Goal: Task Accomplishment & Management: Manage account settings

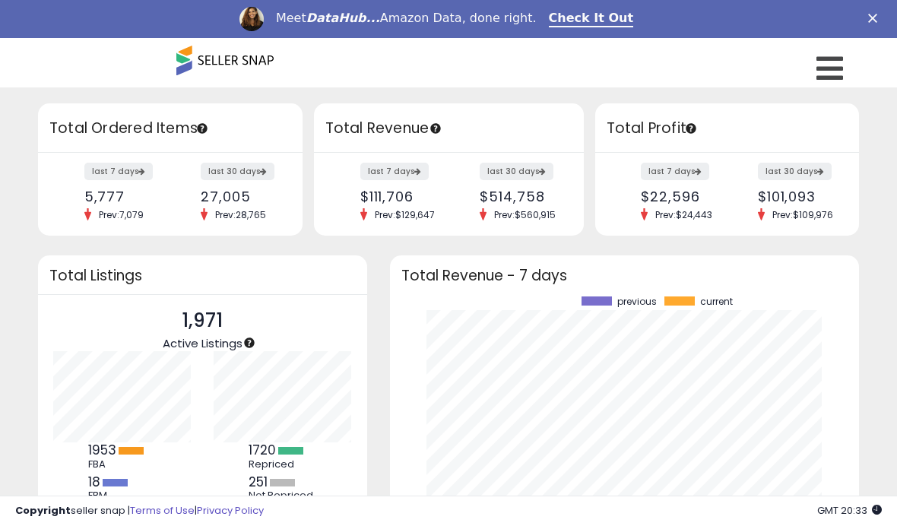
click at [881, 14] on div "Close" at bounding box center [875, 18] width 15 height 9
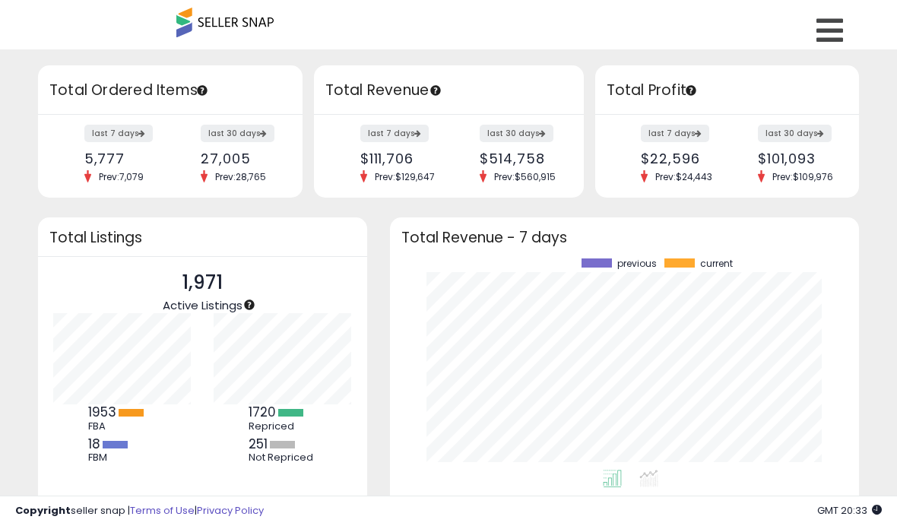
click at [833, 31] on icon at bounding box center [830, 30] width 27 height 30
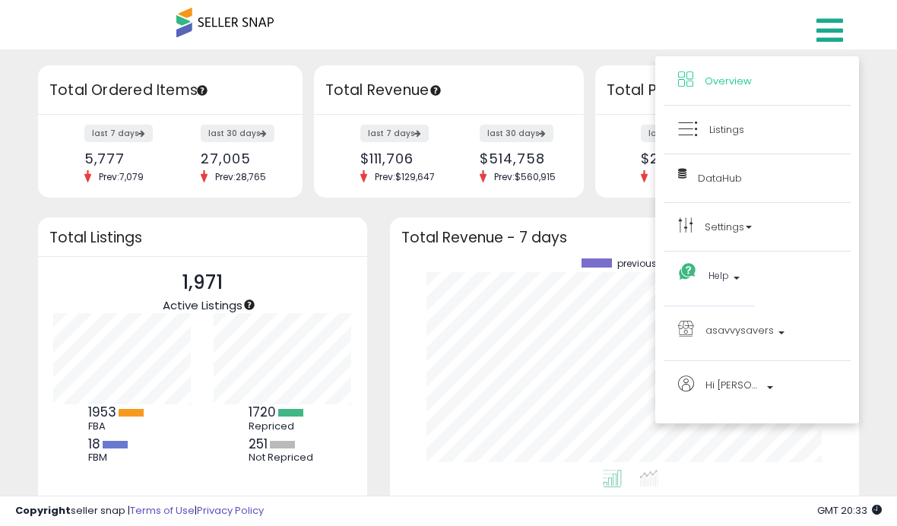
click at [731, 122] on span "Listings" at bounding box center [726, 129] width 35 height 14
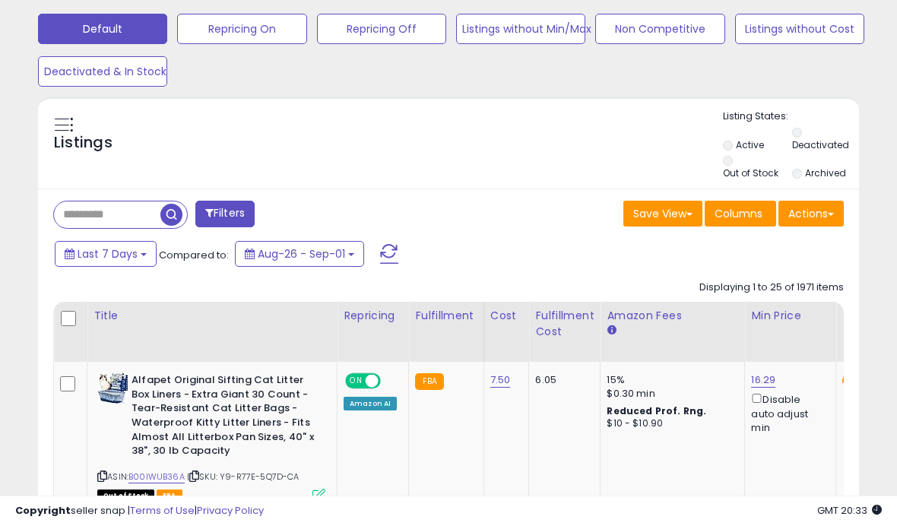
scroll to position [512, 0]
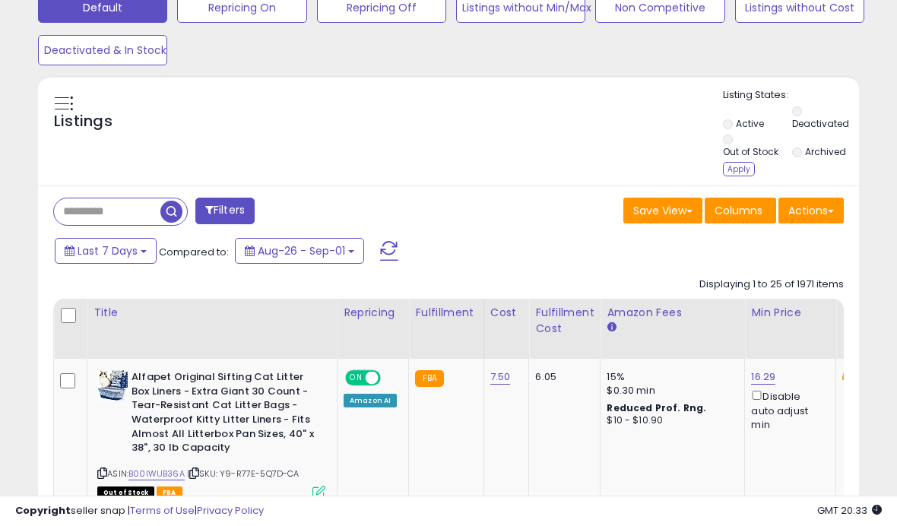
click at [732, 129] on li "Active" at bounding box center [756, 125] width 67 height 17
click at [741, 176] on div "Apply" at bounding box center [739, 169] width 32 height 14
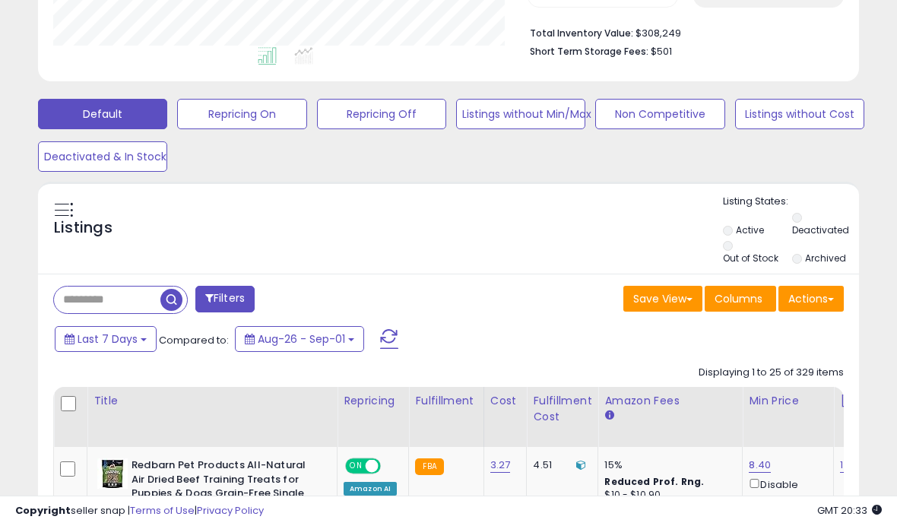
scroll to position [312, 474]
click at [367, 128] on button "Repricing Off" at bounding box center [381, 114] width 129 height 30
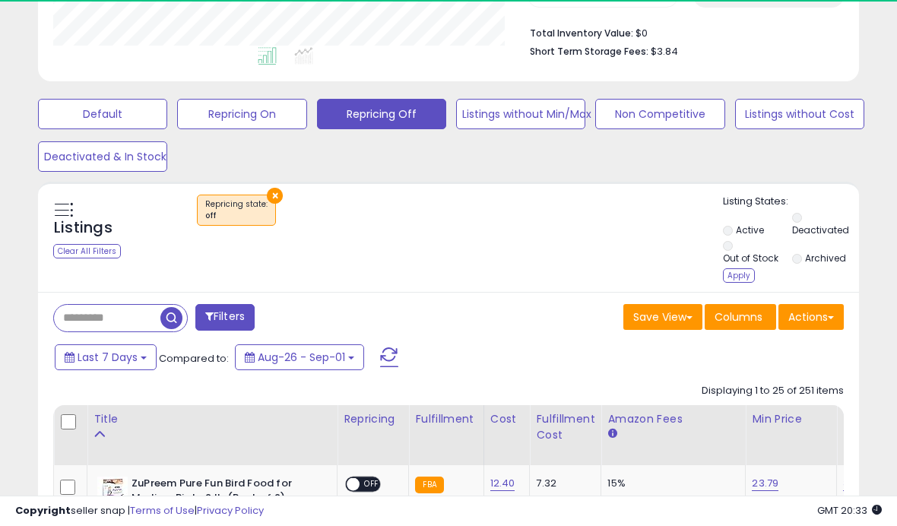
click at [744, 283] on div "Apply" at bounding box center [739, 275] width 32 height 14
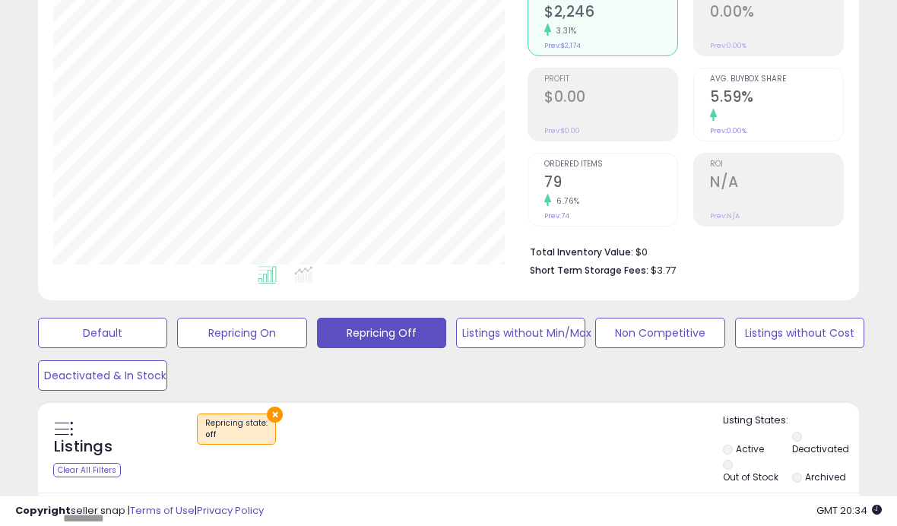
scroll to position [187, 0]
click at [277, 423] on button "×" at bounding box center [275, 415] width 16 height 16
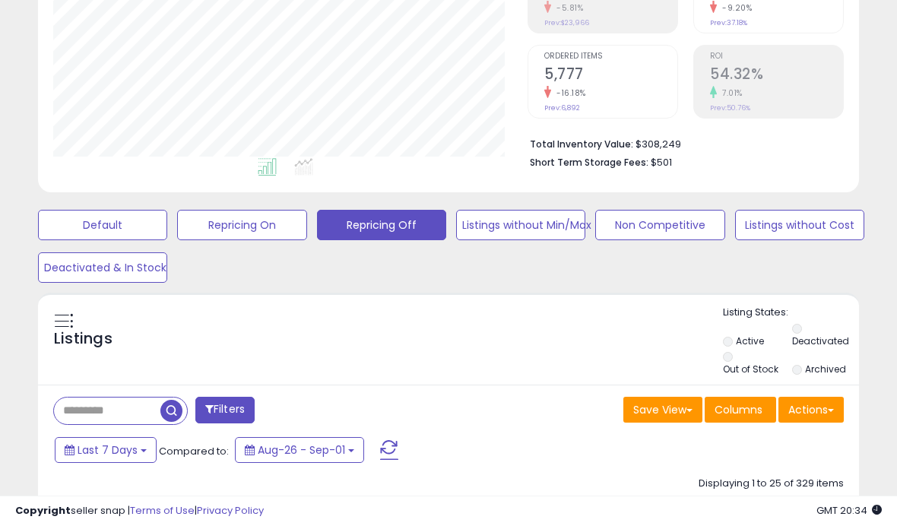
scroll to position [297, 0]
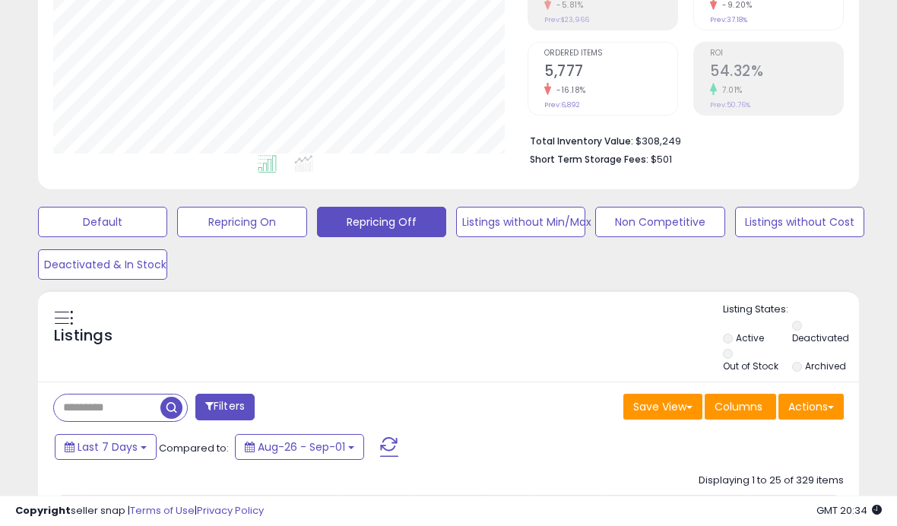
click at [137, 404] on input "text" at bounding box center [107, 408] width 106 height 27
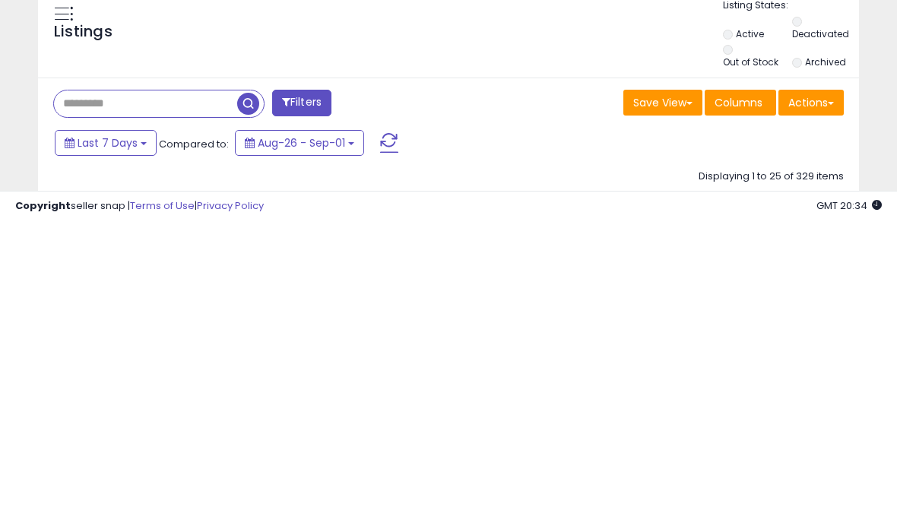
click at [106, 395] on input "text" at bounding box center [145, 408] width 183 height 27
paste input "**********"
type input "**********"
click at [245, 398] on span "button" at bounding box center [248, 409] width 22 height 22
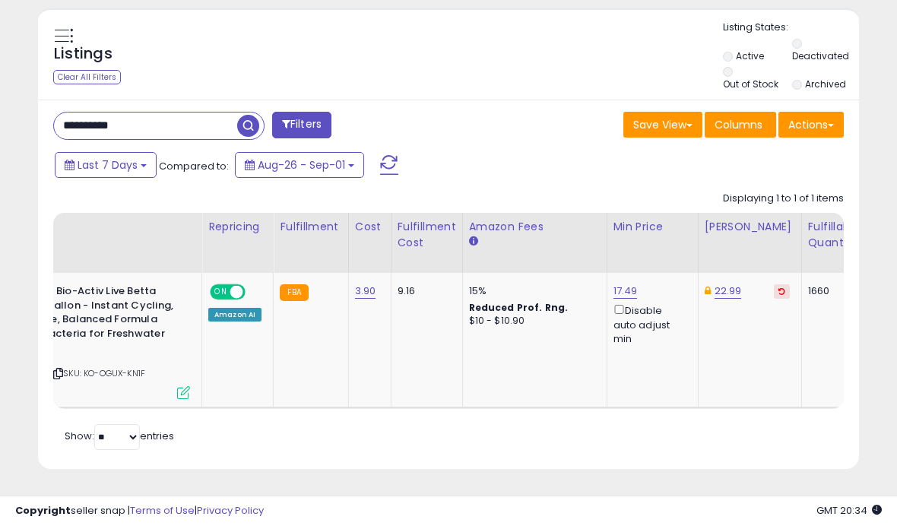
scroll to position [0, 150]
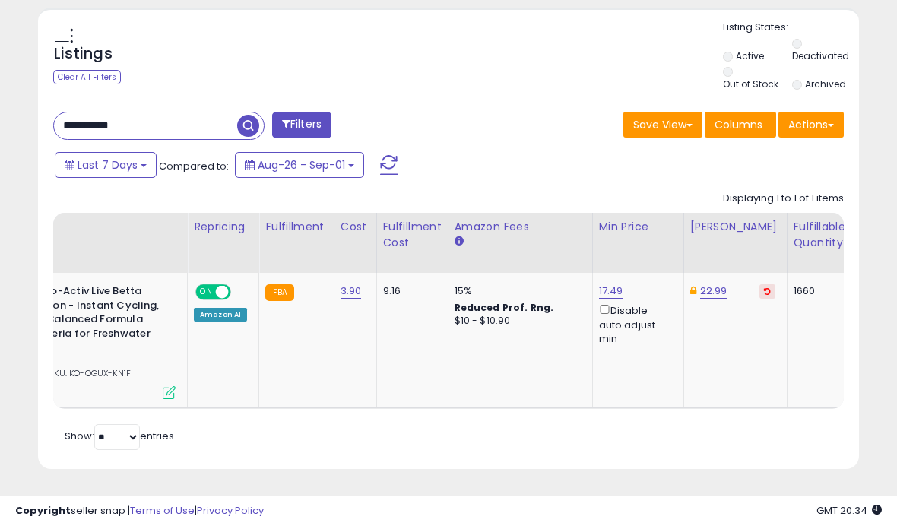
click at [706, 293] on link "22.99" at bounding box center [713, 291] width 27 height 15
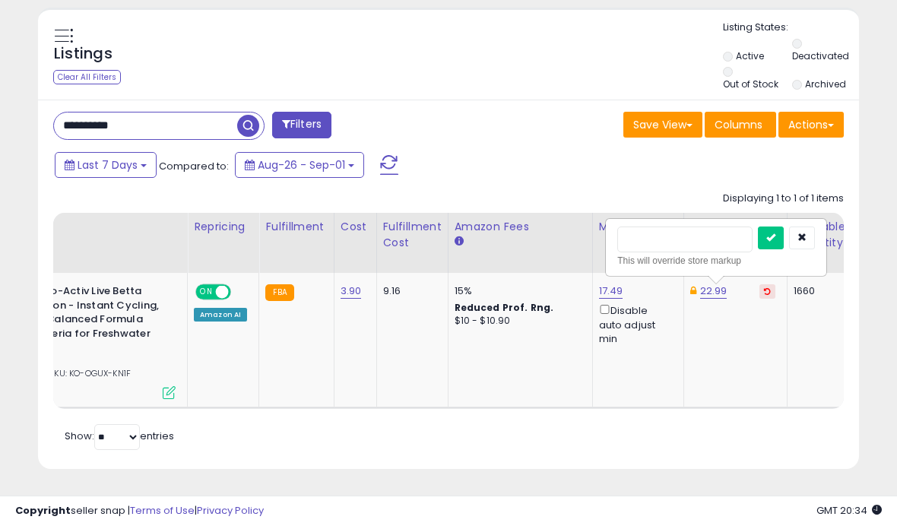
scroll to position [585, 0]
click at [688, 246] on input "*****" at bounding box center [683, 239] width 135 height 26
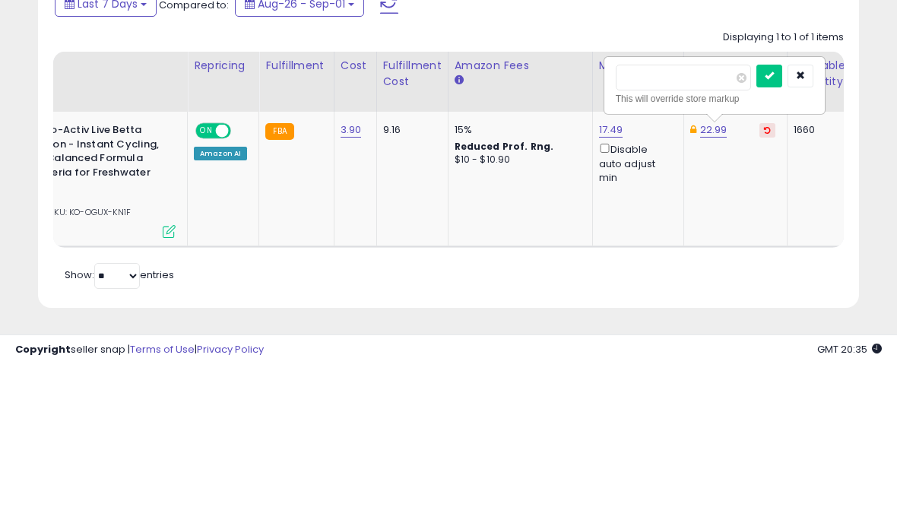
type input "*****"
click at [765, 232] on icon "submit" at bounding box center [769, 236] width 9 height 9
